Goal: Task Accomplishment & Management: Manage account settings

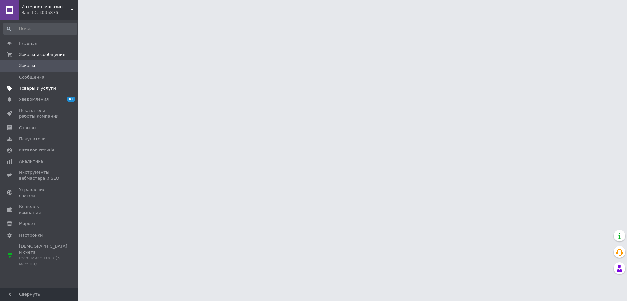
click at [48, 91] on span "Товары и услуги" at bounding box center [37, 88] width 37 height 6
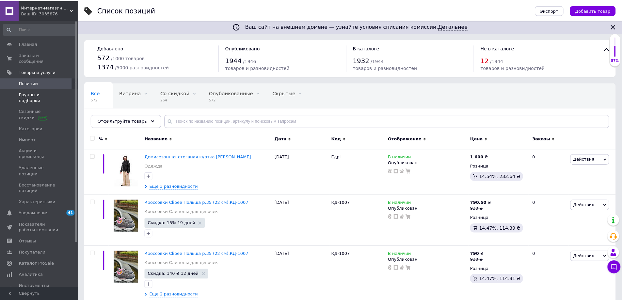
scroll to position [47, 0]
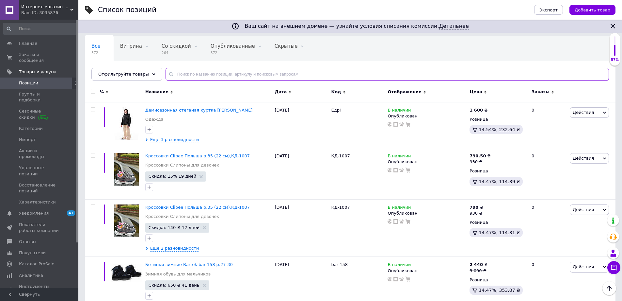
click at [218, 73] on input "text" at bounding box center [388, 74] width 444 height 13
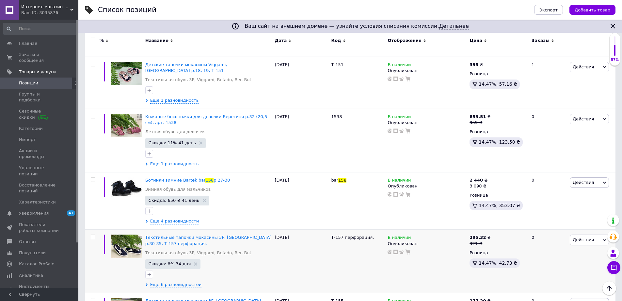
scroll to position [613, 0]
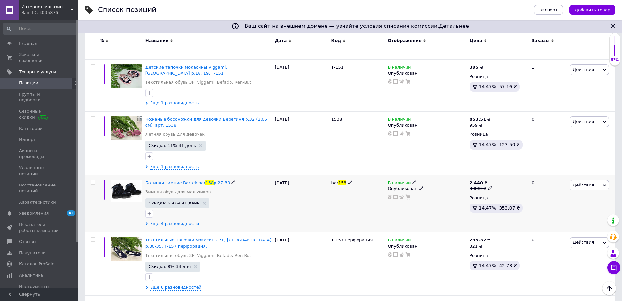
type input "158"
click at [165, 180] on span "Ботинки зимние Bartek bar" at bounding box center [175, 182] width 60 height 5
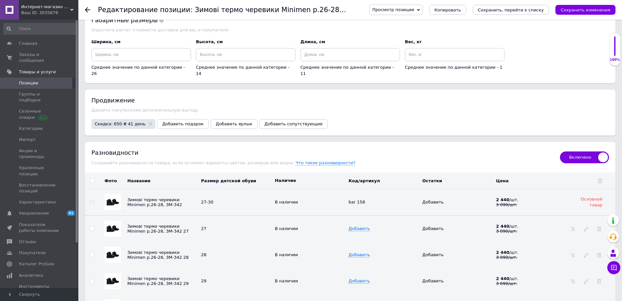
scroll to position [773, 0]
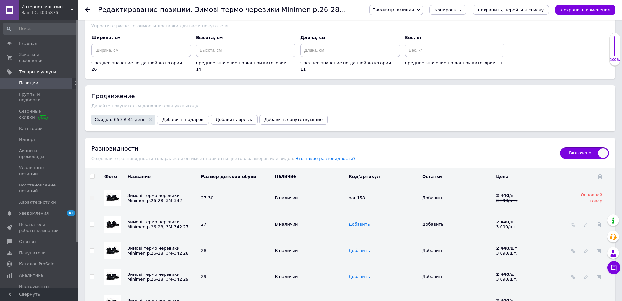
click at [414, 10] on span "Просмотр позиции" at bounding box center [393, 9] width 42 height 5
click at [426, 32] on li "Сохранить и посмотреть на портале" at bounding box center [414, 31] width 89 height 9
click at [53, 55] on span "Заказы и сообщения" at bounding box center [39, 58] width 41 height 12
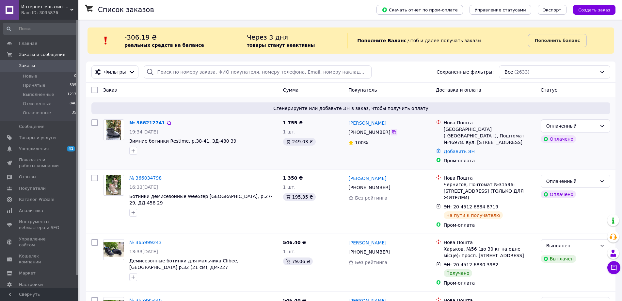
click at [393, 132] on icon at bounding box center [394, 131] width 5 height 5
click at [150, 121] on link "№ 366212741" at bounding box center [147, 122] width 36 height 5
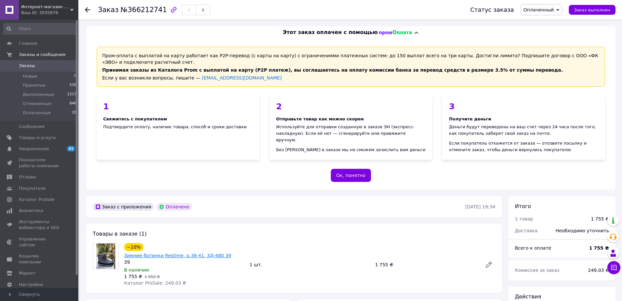
click at [151, 253] on link "Зимние ботинки Restime, р.38-41, ЗД-480 39" at bounding box center [177, 255] width 107 height 5
